Goal: Transaction & Acquisition: Purchase product/service

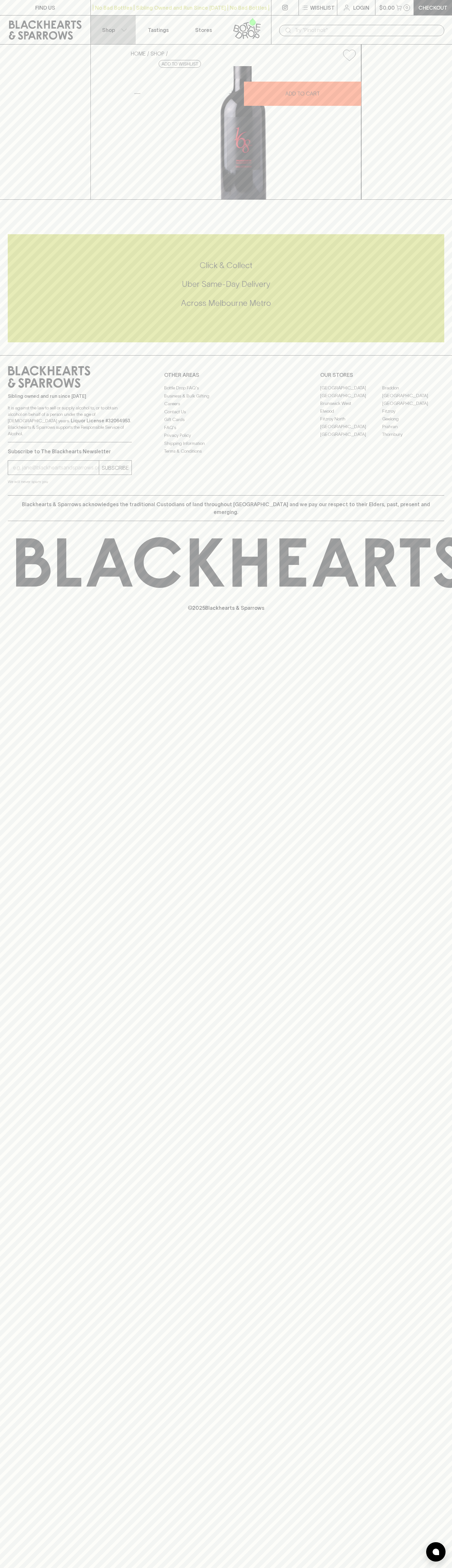
click at [104, 24] on button "Shop" at bounding box center [113, 29] width 45 height 29
click at [431, 1063] on div at bounding box center [226, 784] width 452 height 1568
click at [340, 1567] on html "FIND US | No Bad Bottles | Sibling Owned and Run Since 2006 | No Bad Bottles | …" at bounding box center [226, 784] width 452 height 1568
click at [13, 363] on div at bounding box center [226, 784] width 452 height 1568
